Goal: Download file/media: Download file/media

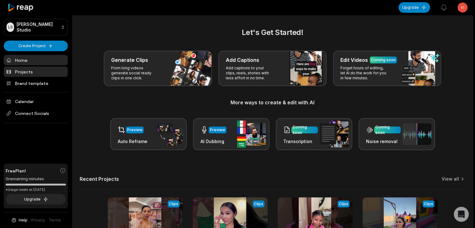
click at [44, 75] on link "Projects" at bounding box center [36, 72] width 64 height 10
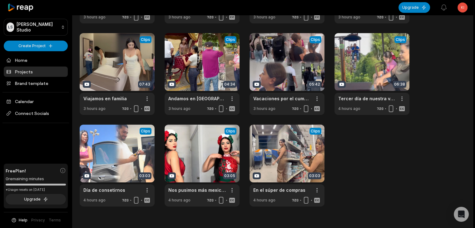
scroll to position [121, 0]
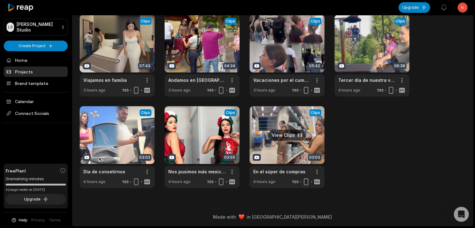
click at [292, 137] on link at bounding box center [287, 147] width 75 height 82
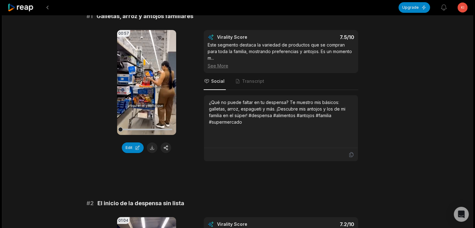
drag, startPoint x: 151, startPoint y: 149, endPoint x: 168, endPoint y: 156, distance: 18.3
click at [151, 149] on button at bounding box center [152, 147] width 11 height 11
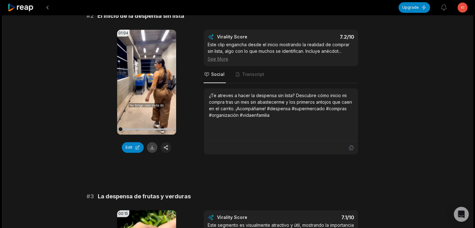
click at [152, 142] on button at bounding box center [152, 147] width 11 height 11
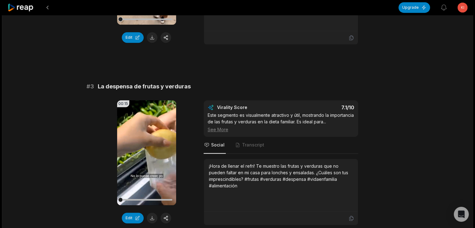
scroll to position [406, 0]
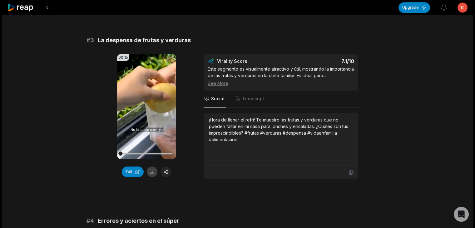
click at [154, 166] on button at bounding box center [152, 171] width 11 height 11
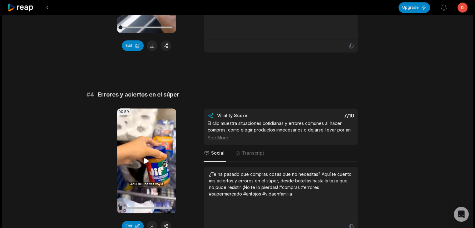
scroll to position [562, 0]
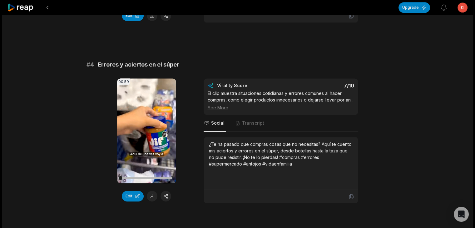
drag, startPoint x: 151, startPoint y: 194, endPoint x: 157, endPoint y: 190, distance: 7.5
click at [151, 194] on button at bounding box center [152, 196] width 11 height 11
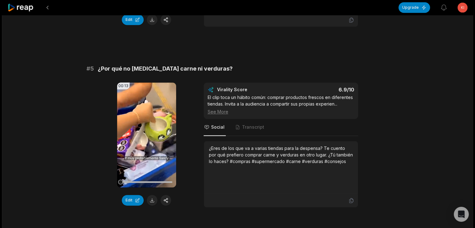
scroll to position [750, 0]
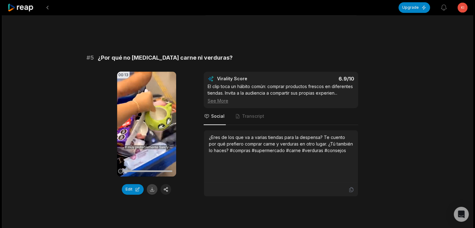
click at [152, 187] on button at bounding box center [152, 189] width 11 height 11
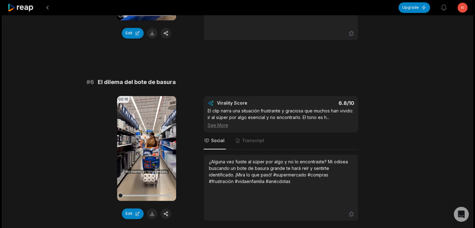
click at [150, 209] on button at bounding box center [152, 213] width 11 height 11
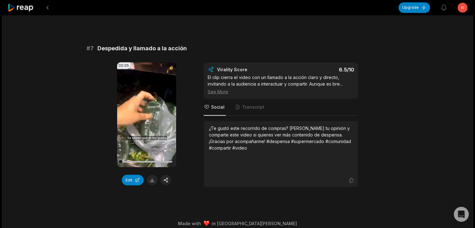
scroll to position [1123, 0]
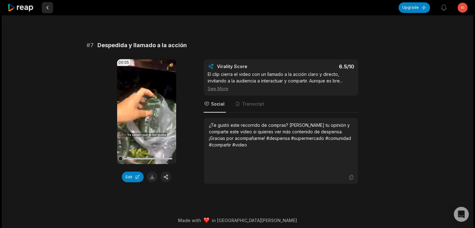
click at [46, 8] on button at bounding box center [47, 7] width 11 height 11
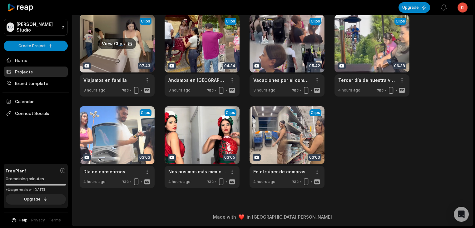
scroll to position [121, 0]
drag, startPoint x: 362, startPoint y: 148, endPoint x: 356, endPoint y: 148, distance: 6.0
click at [362, 148] on div "View Clips Clips 07:58 Mostrando todo mi equipamiento de cocina. Open options 3…" at bounding box center [273, 55] width 386 height 265
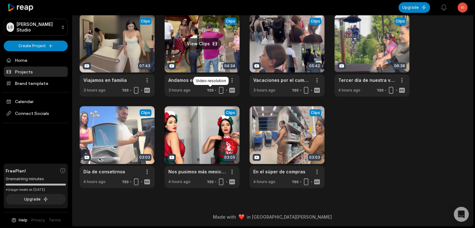
click at [199, 47] on link at bounding box center [202, 56] width 75 height 82
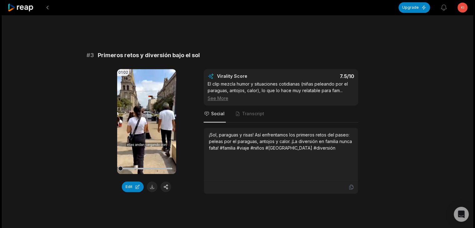
scroll to position [406, 0]
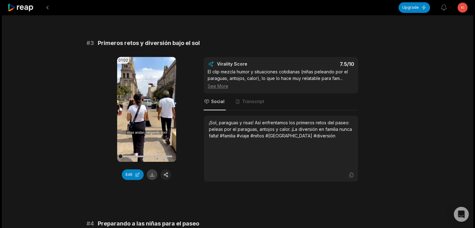
click at [151, 169] on button at bounding box center [152, 174] width 11 height 11
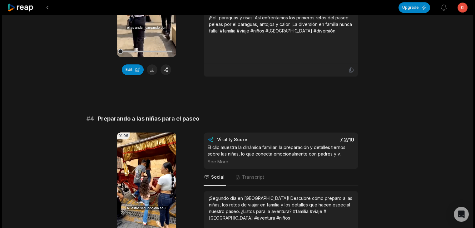
scroll to position [531, 0]
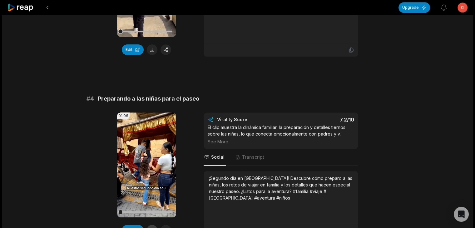
drag, startPoint x: 154, startPoint y: 217, endPoint x: 177, endPoint y: 193, distance: 33.8
click at [154, 225] on button at bounding box center [152, 230] width 11 height 11
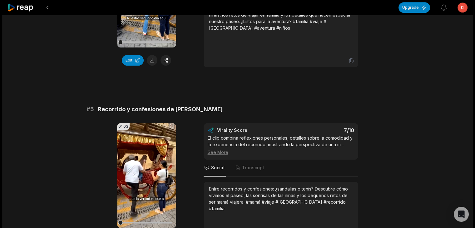
scroll to position [750, 0]
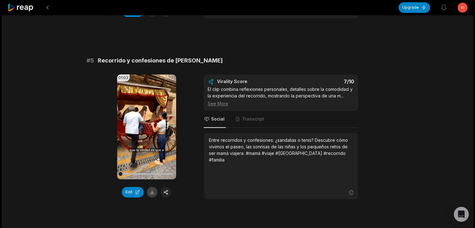
click at [149, 187] on button at bounding box center [152, 192] width 11 height 11
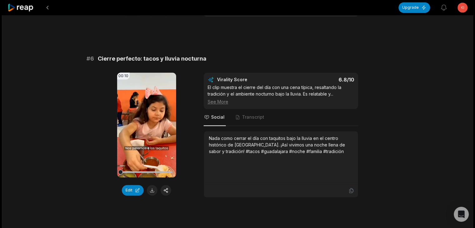
scroll to position [929, 0]
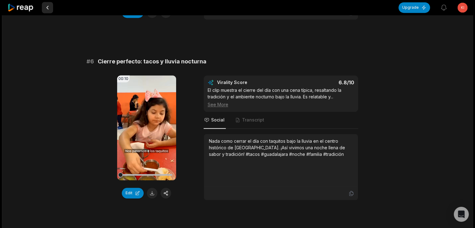
click at [48, 8] on button at bounding box center [47, 7] width 11 height 11
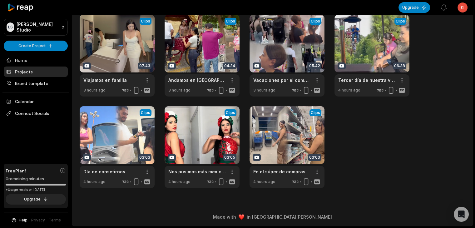
scroll to position [121, 0]
click at [288, 43] on link at bounding box center [287, 56] width 75 height 82
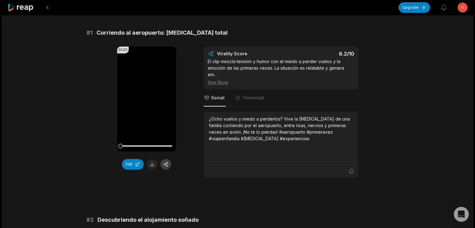
scroll to position [62, 0]
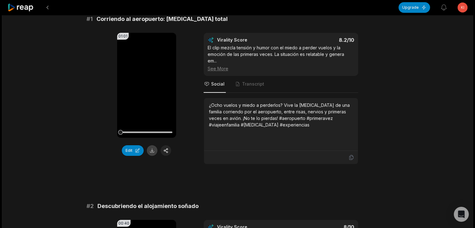
click at [150, 148] on button at bounding box center [152, 150] width 11 height 11
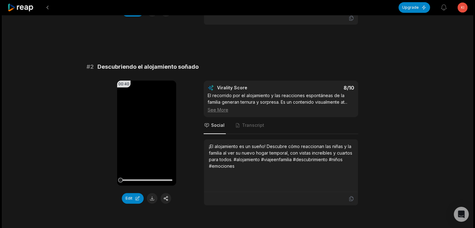
scroll to position [219, 0]
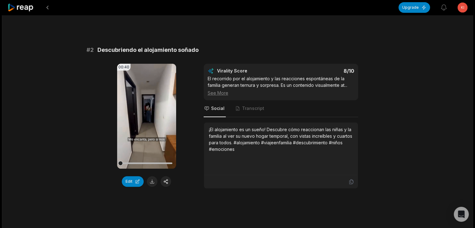
drag, startPoint x: 151, startPoint y: 180, endPoint x: 155, endPoint y: 178, distance: 4.0
click at [151, 180] on button at bounding box center [152, 181] width 11 height 11
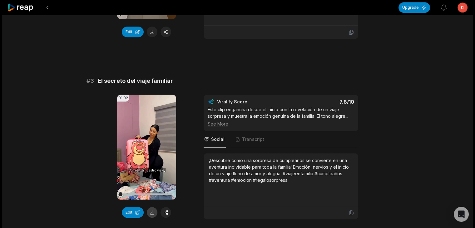
scroll to position [375, 0]
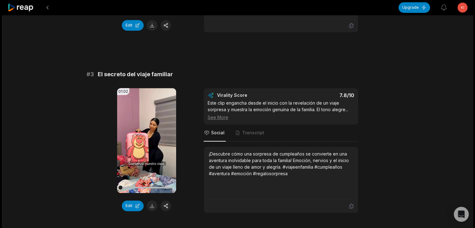
click at [151, 204] on button at bounding box center [152, 206] width 11 height 11
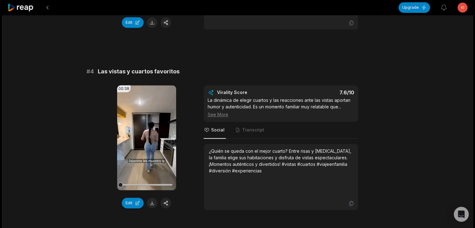
scroll to position [562, 0]
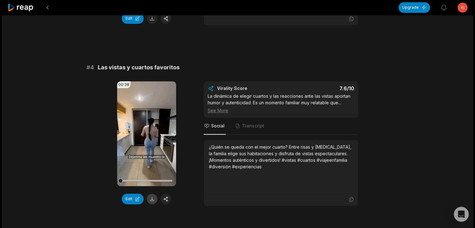
click at [151, 198] on button at bounding box center [152, 199] width 11 height 11
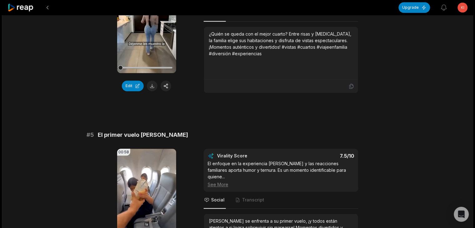
scroll to position [718, 0]
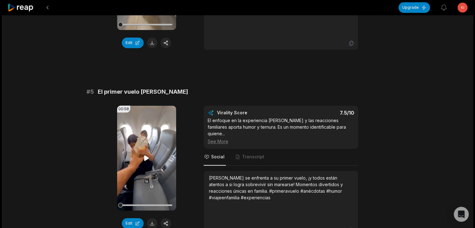
click at [152, 218] on button at bounding box center [152, 223] width 11 height 11
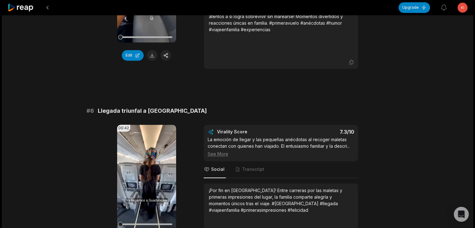
scroll to position [906, 0]
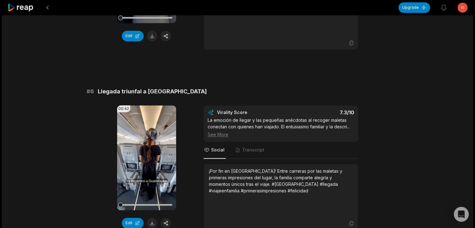
click at [151, 218] on button at bounding box center [152, 223] width 11 height 11
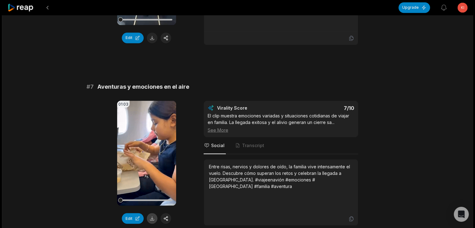
scroll to position [1093, 0]
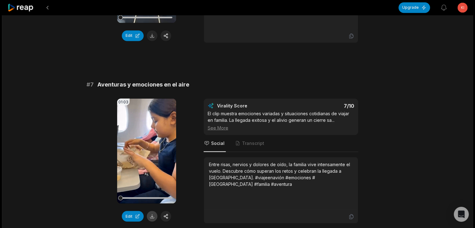
drag, startPoint x: 152, startPoint y: 213, endPoint x: 152, endPoint y: 210, distance: 3.5
click at [152, 213] on div "01:03 Your browser does not support mp4 format. Edit" at bounding box center [146, 160] width 59 height 125
click at [152, 211] on button at bounding box center [152, 216] width 11 height 11
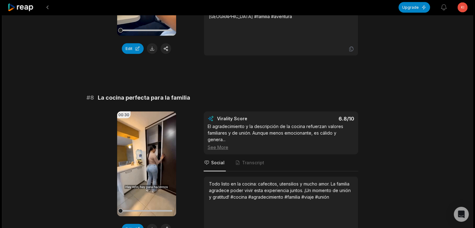
scroll to position [1281, 0]
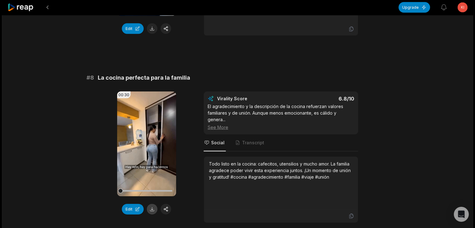
click at [151, 204] on button at bounding box center [152, 209] width 11 height 11
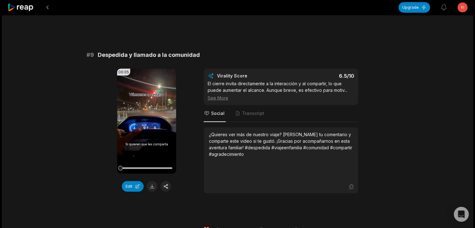
scroll to position [1493, 0]
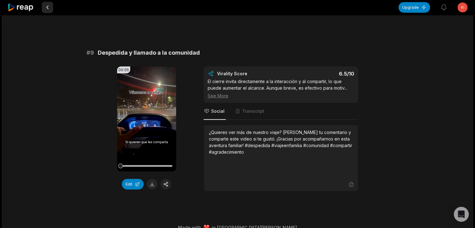
click at [47, 5] on button at bounding box center [47, 7] width 11 height 11
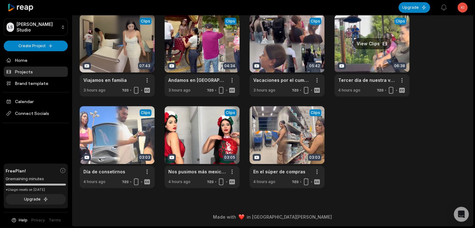
click at [368, 47] on link at bounding box center [372, 56] width 75 height 82
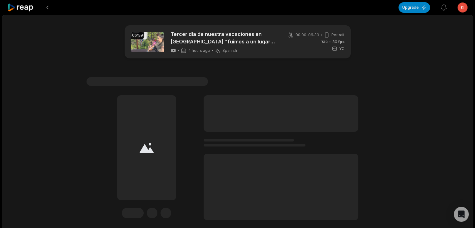
click at [89, 139] on div "Edit" at bounding box center [238, 157] width 302 height 125
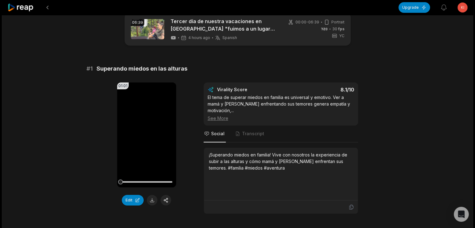
scroll to position [62, 0]
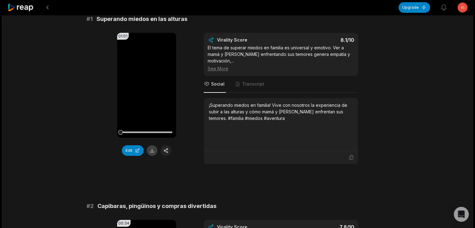
click at [152, 151] on button at bounding box center [152, 150] width 11 height 11
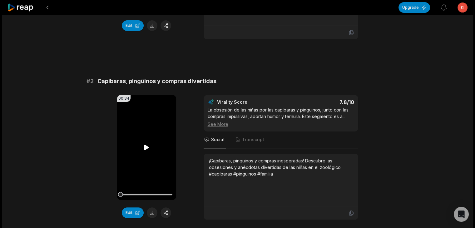
scroll to position [199, 0]
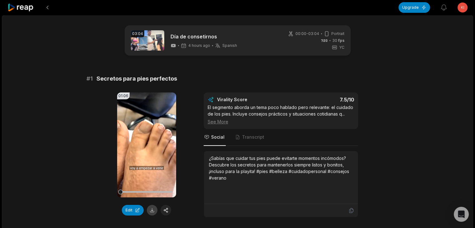
click at [151, 208] on button at bounding box center [152, 210] width 11 height 11
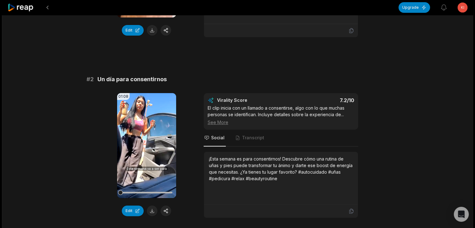
scroll to position [187, 0]
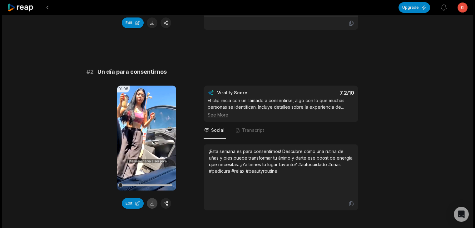
click at [150, 202] on button at bounding box center [152, 203] width 11 height 11
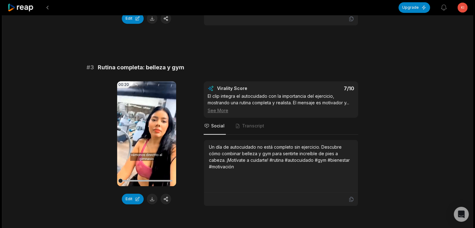
scroll to position [375, 0]
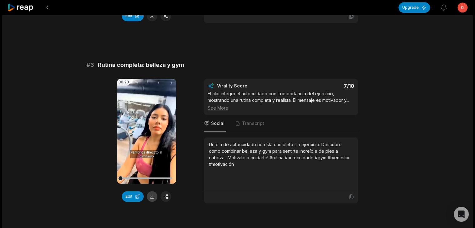
click at [151, 195] on button at bounding box center [152, 196] width 11 height 11
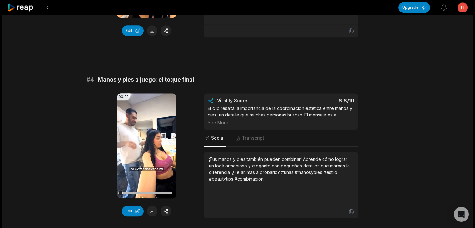
scroll to position [562, 0]
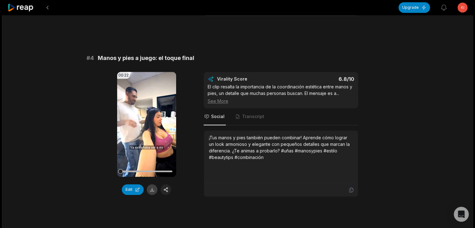
click at [151, 188] on button at bounding box center [152, 189] width 11 height 11
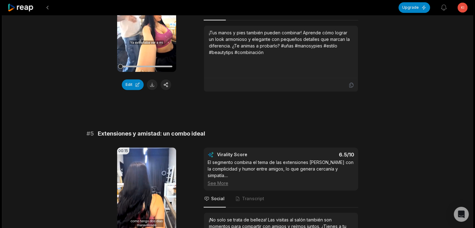
scroll to position [718, 0]
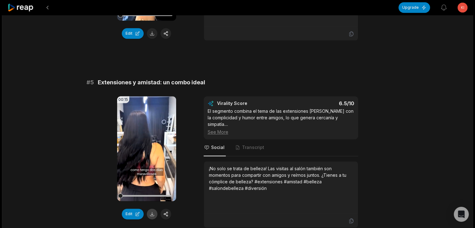
click at [152, 211] on button at bounding box center [152, 214] width 11 height 11
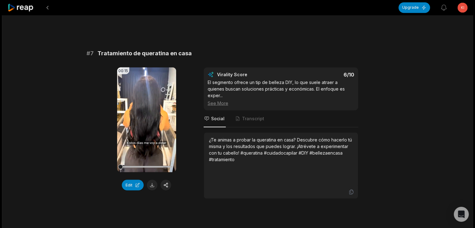
scroll to position [1130, 0]
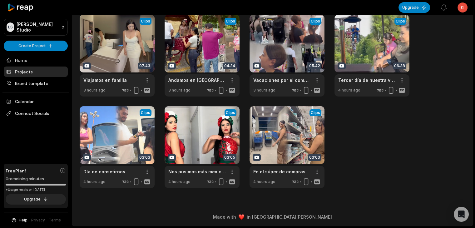
scroll to position [121, 0]
click at [201, 147] on link at bounding box center [202, 147] width 75 height 82
click at [34, 70] on link "Projects" at bounding box center [36, 72] width 64 height 10
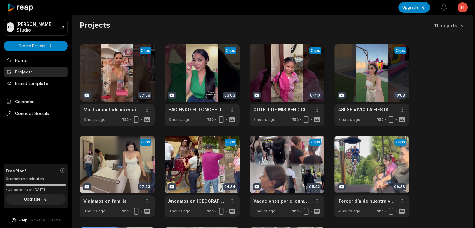
click at [462, 11] on html "LS [PERSON_NAME] Studio Create Project Home Projects Brand template Calendar Co…" at bounding box center [237, 114] width 475 height 228
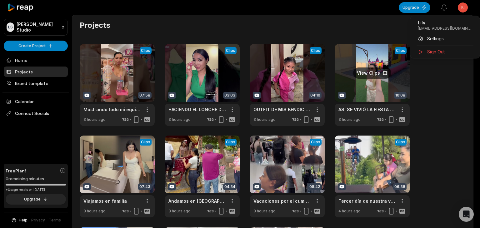
click at [369, 79] on html "LS [PERSON_NAME] Studio Create Project Home Projects Brand template Calendar Co…" at bounding box center [240, 114] width 480 height 228
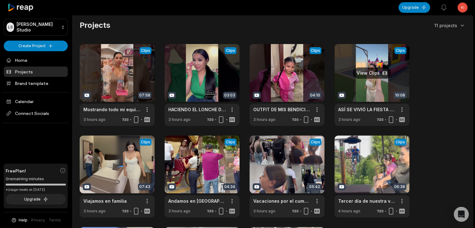
click at [370, 74] on link at bounding box center [372, 85] width 75 height 82
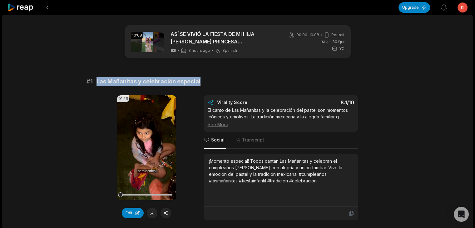
drag, startPoint x: 198, startPoint y: 79, endPoint x: 94, endPoint y: 76, distance: 104.1
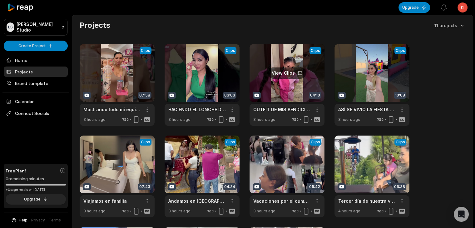
click at [295, 72] on link at bounding box center [287, 85] width 75 height 82
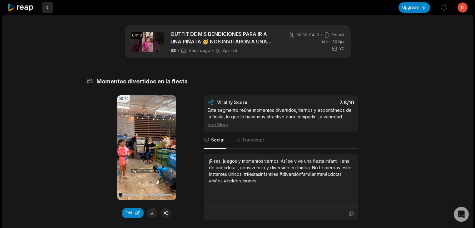
click at [46, 8] on button at bounding box center [47, 7] width 11 height 11
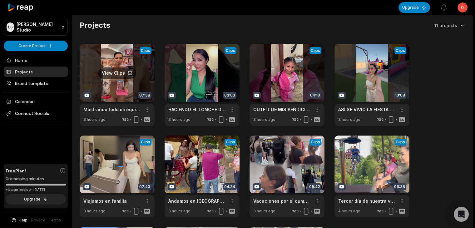
click at [115, 72] on link at bounding box center [117, 85] width 75 height 82
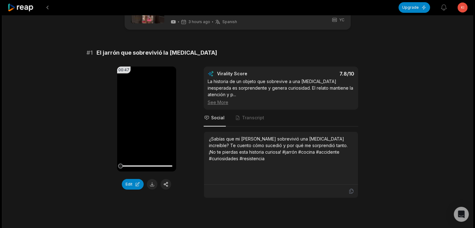
scroll to position [31, 0]
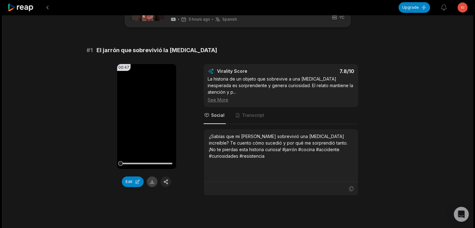
click at [150, 177] on button at bounding box center [152, 181] width 11 height 11
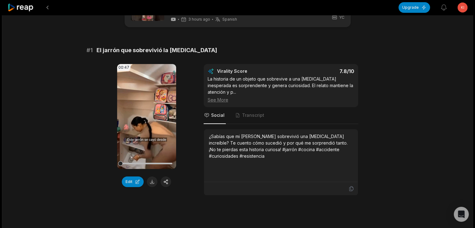
scroll to position [219, 0]
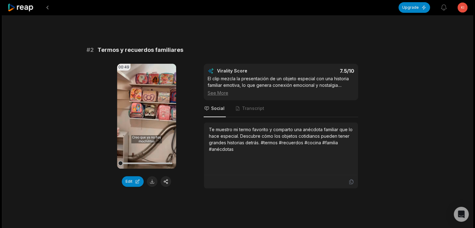
click at [151, 176] on button at bounding box center [152, 181] width 11 height 11
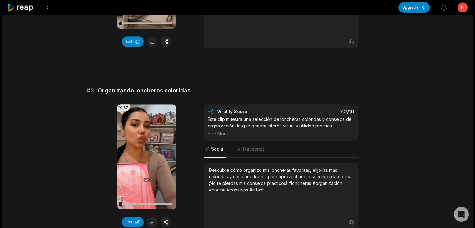
scroll to position [375, 0]
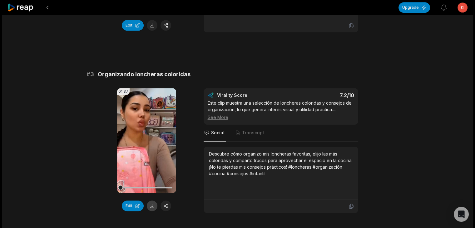
click at [152, 201] on button at bounding box center [152, 206] width 11 height 11
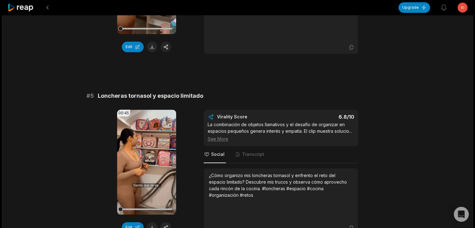
scroll to position [718, 0]
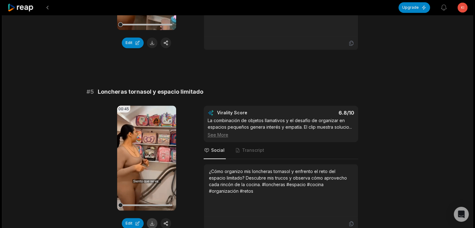
click at [152, 218] on button at bounding box center [152, 223] width 11 height 11
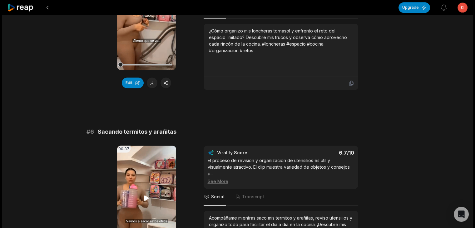
scroll to position [906, 0]
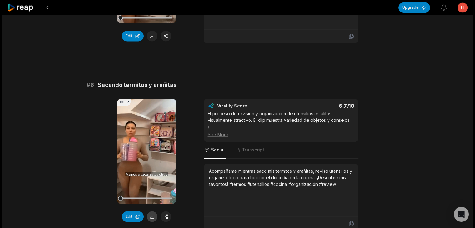
click at [150, 211] on button at bounding box center [152, 216] width 11 height 11
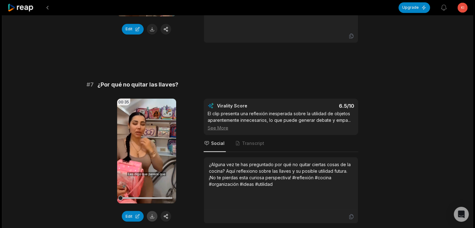
click at [149, 211] on button at bounding box center [152, 216] width 11 height 11
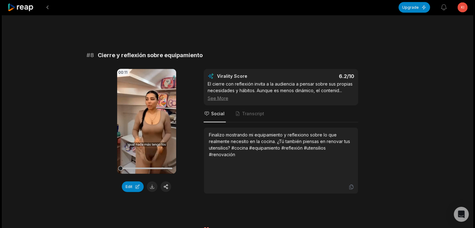
scroll to position [1303, 0]
click at [152, 181] on button at bounding box center [152, 186] width 11 height 11
click at [47, 5] on button at bounding box center [47, 7] width 11 height 11
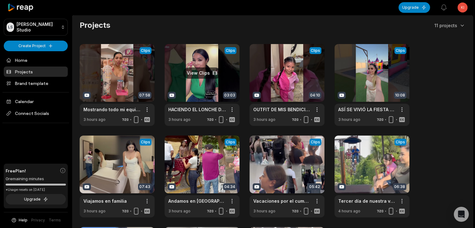
click at [212, 68] on link at bounding box center [202, 85] width 75 height 82
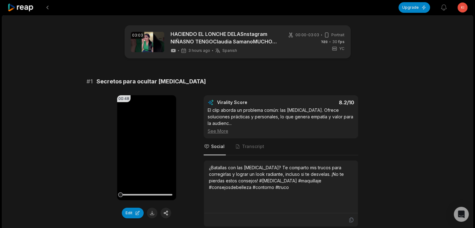
click at [149, 215] on button at bounding box center [152, 213] width 11 height 11
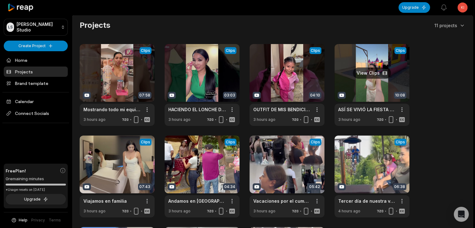
click at [373, 82] on link at bounding box center [372, 85] width 75 height 82
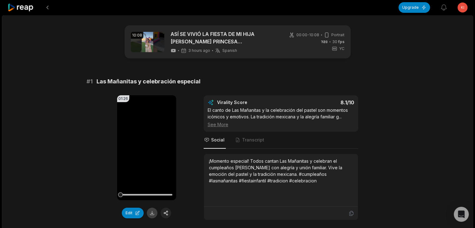
click at [152, 215] on button at bounding box center [152, 213] width 11 height 11
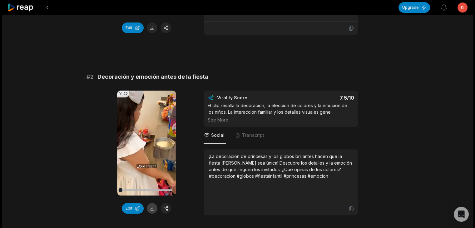
scroll to position [187, 0]
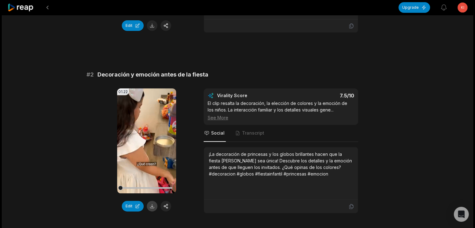
click at [152, 205] on button at bounding box center [152, 206] width 11 height 11
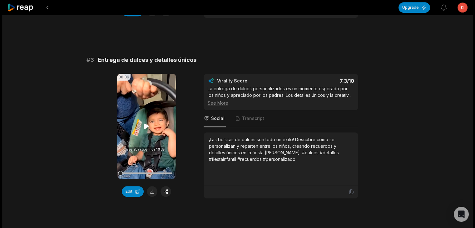
scroll to position [406, 0]
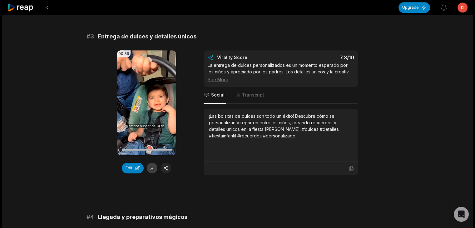
click at [151, 168] on button at bounding box center [152, 168] width 11 height 11
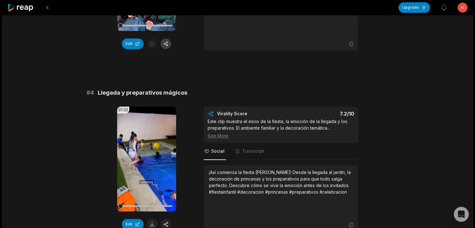
scroll to position [531, 0]
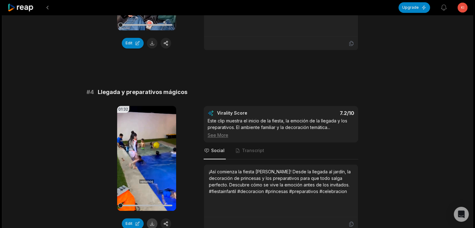
click at [151, 220] on button at bounding box center [152, 223] width 11 height 11
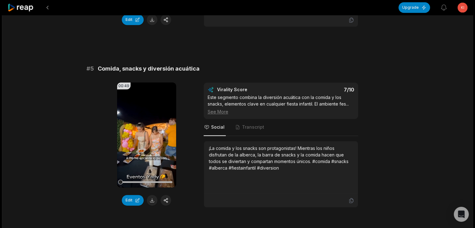
scroll to position [750, 0]
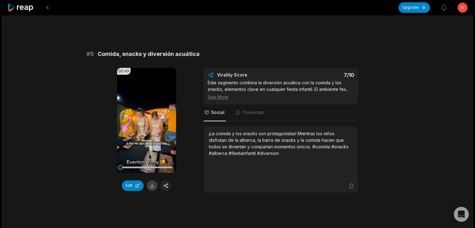
click at [150, 185] on button at bounding box center [152, 185] width 11 height 11
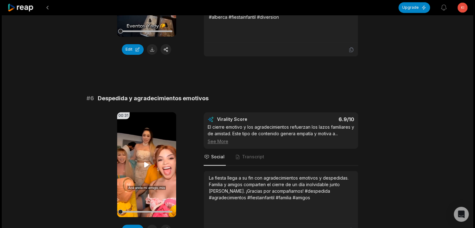
scroll to position [906, 0]
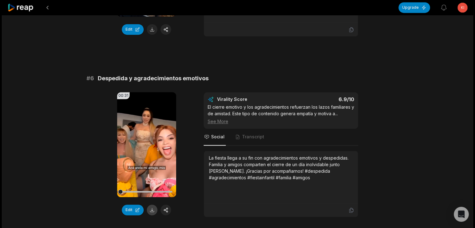
click at [149, 207] on button at bounding box center [152, 210] width 11 height 11
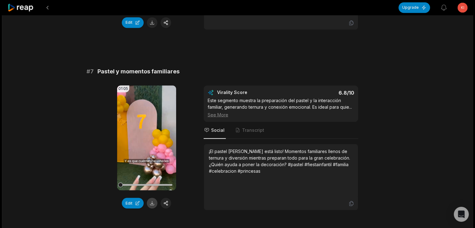
click at [152, 201] on button at bounding box center [152, 203] width 11 height 11
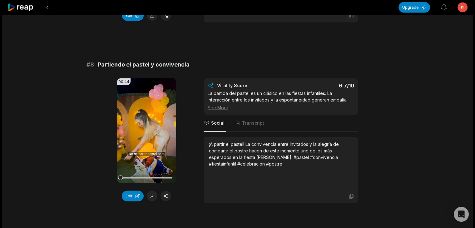
drag, startPoint x: 151, startPoint y: 192, endPoint x: 166, endPoint y: 186, distance: 16.1
click at [151, 192] on button at bounding box center [152, 196] width 11 height 11
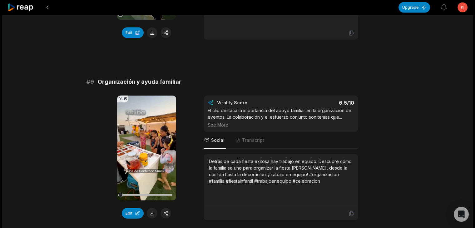
scroll to position [1468, 0]
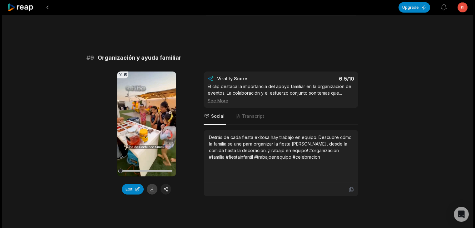
click at [153, 184] on button at bounding box center [152, 189] width 11 height 11
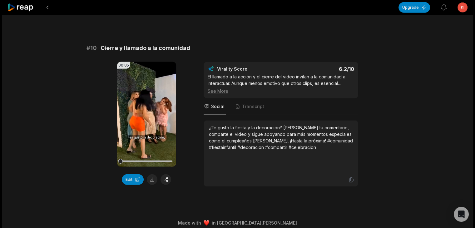
scroll to position [1660, 0]
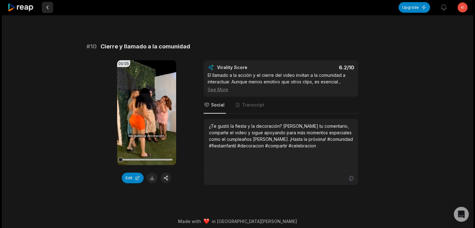
click at [48, 10] on button at bounding box center [47, 7] width 11 height 11
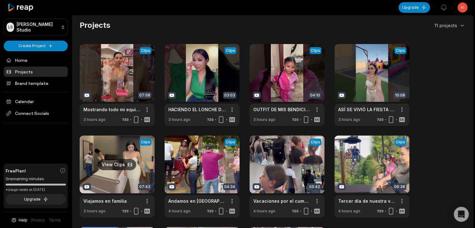
click at [115, 160] on link at bounding box center [117, 177] width 75 height 82
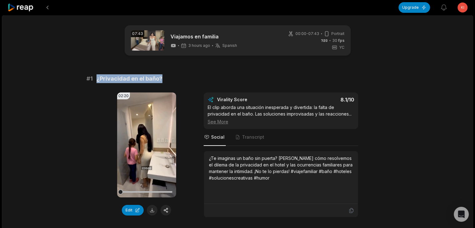
drag, startPoint x: 146, startPoint y: 78, endPoint x: 95, endPoint y: 79, distance: 50.6
click at [95, 79] on div "# 1 ¿Privacidad en el baño?" at bounding box center [238, 78] width 302 height 9
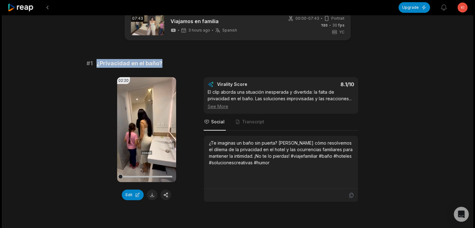
scroll to position [94, 0]
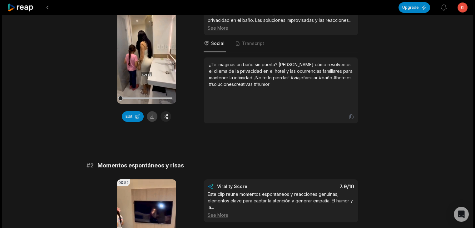
click at [151, 118] on button at bounding box center [152, 116] width 11 height 11
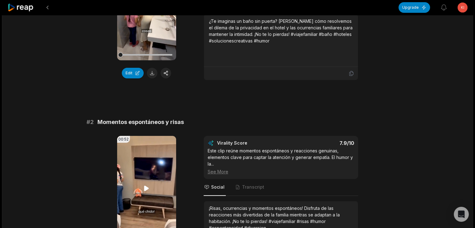
scroll to position [156, 0]
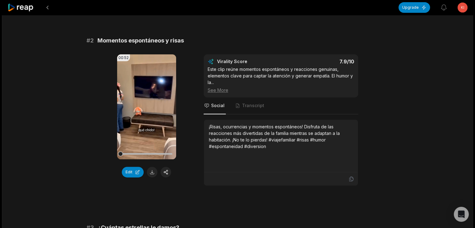
drag, startPoint x: 151, startPoint y: 171, endPoint x: 169, endPoint y: 176, distance: 18.7
click at [151, 171] on button at bounding box center [152, 172] width 11 height 11
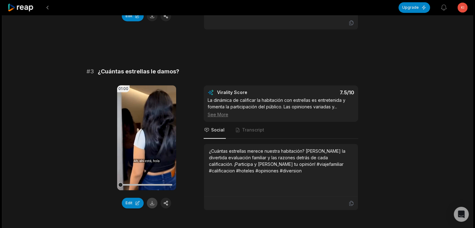
click at [154, 202] on button at bounding box center [152, 203] width 11 height 11
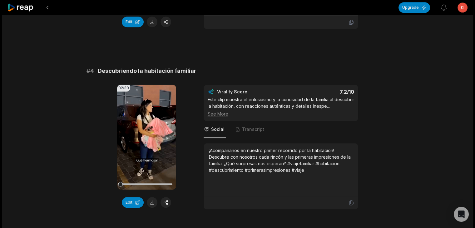
scroll to position [562, 0]
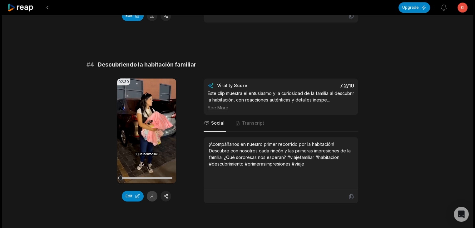
click at [150, 195] on button at bounding box center [152, 196] width 11 height 11
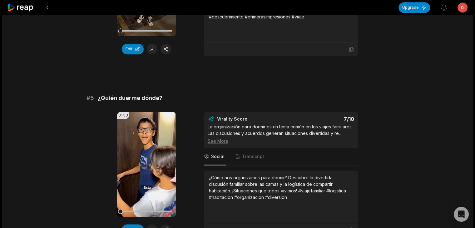
scroll to position [718, 0]
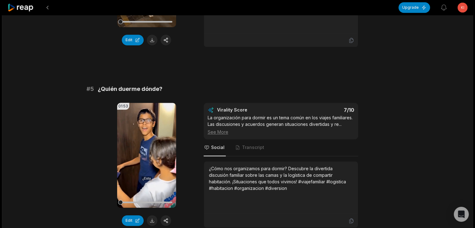
drag, startPoint x: 152, startPoint y: 217, endPoint x: 156, endPoint y: 213, distance: 6.0
click at [151, 217] on button at bounding box center [152, 220] width 11 height 11
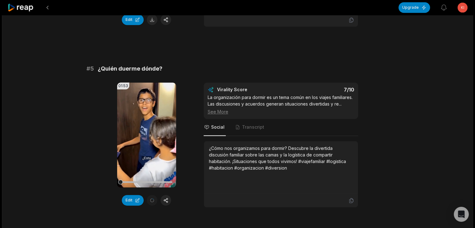
scroll to position [830, 0]
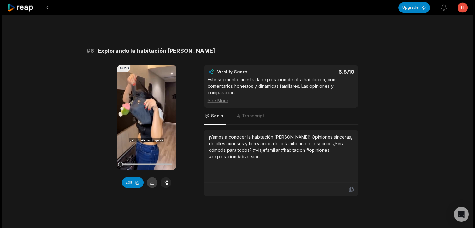
click at [151, 178] on button at bounding box center [152, 182] width 11 height 11
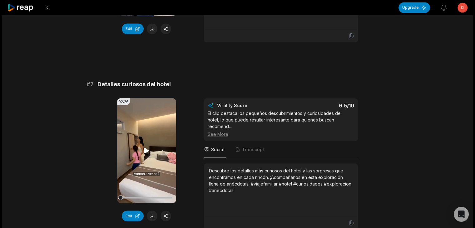
scroll to position [1093, 0]
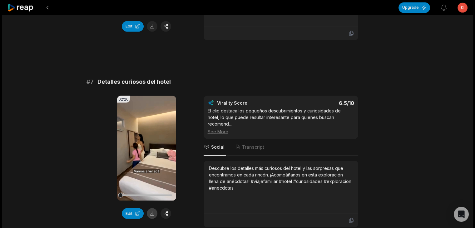
click at [154, 210] on button at bounding box center [152, 213] width 11 height 11
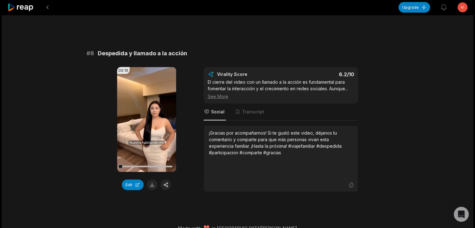
scroll to position [1310, 0]
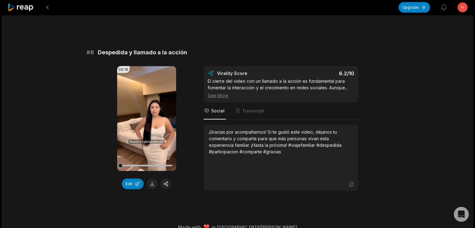
click at [152, 179] on button at bounding box center [152, 184] width 11 height 11
drag, startPoint x: 349, startPoint y: 225, endPoint x: 352, endPoint y: 227, distance: 3.6
click at [48, 8] on button at bounding box center [47, 7] width 11 height 11
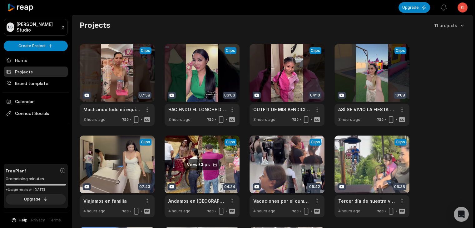
click at [191, 165] on link at bounding box center [202, 177] width 75 height 82
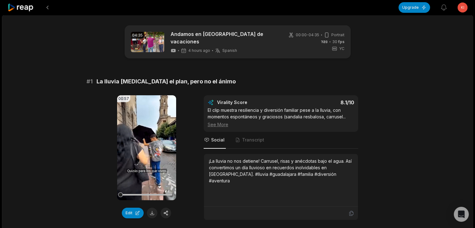
click at [152, 208] on button at bounding box center [152, 213] width 11 height 11
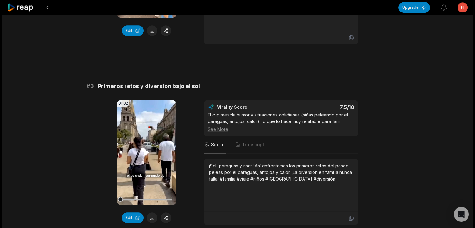
scroll to position [375, 0]
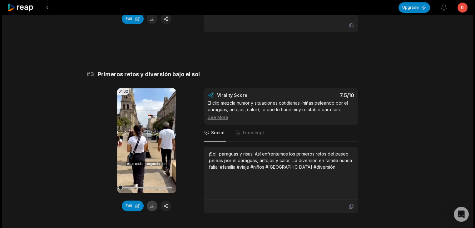
click at [150, 201] on button at bounding box center [152, 206] width 11 height 11
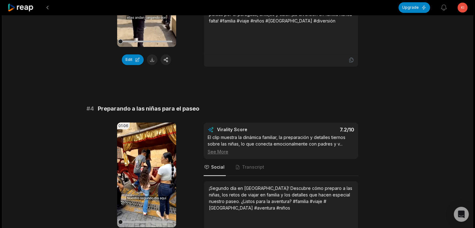
scroll to position [593, 0]
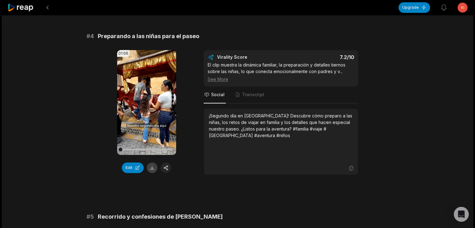
click at [153, 162] on button at bounding box center [152, 167] width 11 height 11
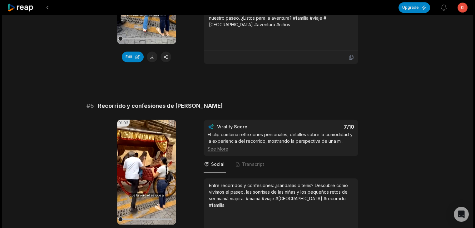
scroll to position [718, 0]
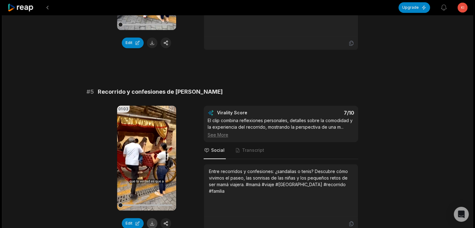
click at [151, 218] on button at bounding box center [152, 223] width 11 height 11
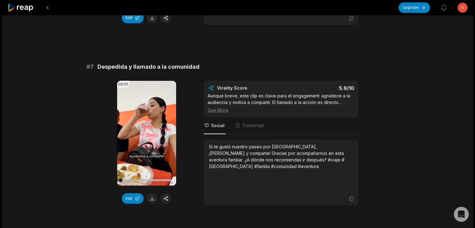
scroll to position [1117, 0]
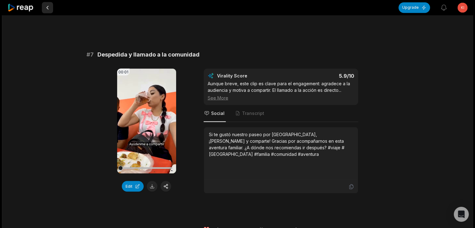
click at [49, 6] on button at bounding box center [47, 7] width 11 height 11
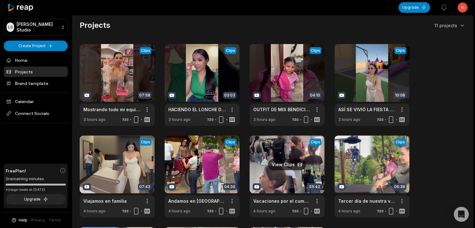
click at [291, 165] on link at bounding box center [287, 177] width 75 height 82
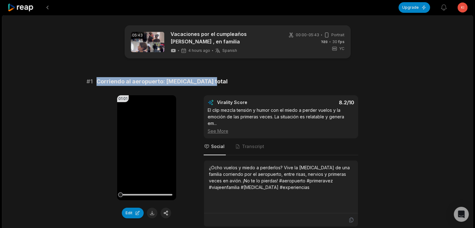
drag, startPoint x: 212, startPoint y: 80, endPoint x: 95, endPoint y: 81, distance: 117.1
click at [95, 81] on div "# 1 Corriendo al aeropuerto: [MEDICAL_DATA] total" at bounding box center [238, 81] width 302 height 9
copy span "Corriendo al aeropuerto: [MEDICAL_DATA] total"
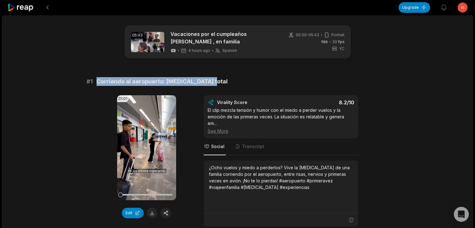
click at [137, 81] on span "Corriendo al aeropuerto: [MEDICAL_DATA] total" at bounding box center [162, 81] width 131 height 9
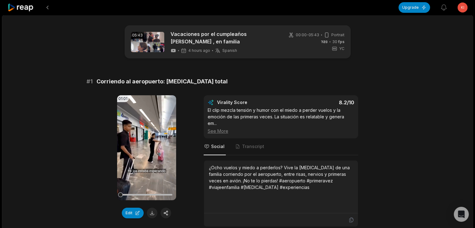
click at [112, 81] on span "Corriendo al aeropuerto: [MEDICAL_DATA] total" at bounding box center [162, 81] width 131 height 9
copy span "Corriendo"
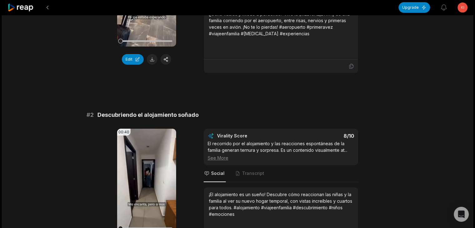
scroll to position [156, 0]
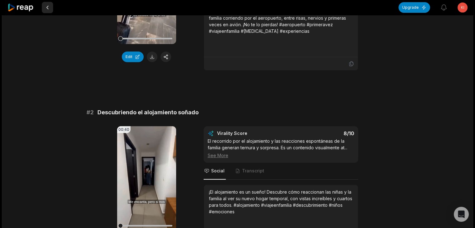
click at [50, 8] on button at bounding box center [47, 7] width 11 height 11
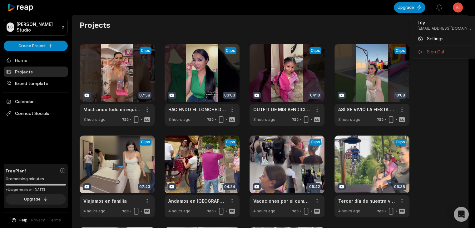
click at [465, 7] on html "LS [PERSON_NAME] Studio Create Project Home Projects Brand template Calendar Co…" at bounding box center [237, 114] width 475 height 228
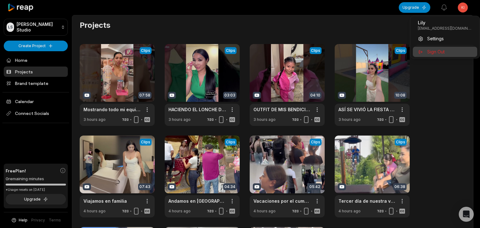
click at [441, 48] on div "Sign Out" at bounding box center [445, 52] width 64 height 10
